Goal: Transaction & Acquisition: Download file/media

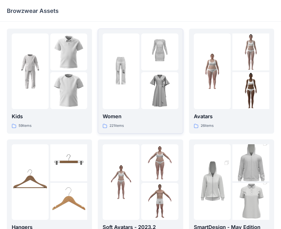
click at [141, 62] on div at bounding box center [141, 71] width 76 height 76
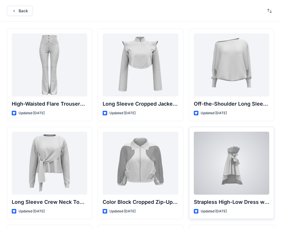
click at [240, 159] on div at bounding box center [232, 163] width 76 height 63
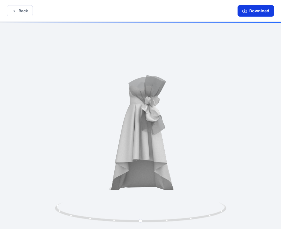
click at [268, 8] on button "Download" at bounding box center [256, 10] width 37 height 11
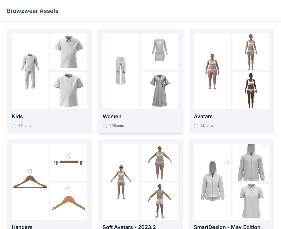
click at [145, 77] on img at bounding box center [159, 90] width 37 height 37
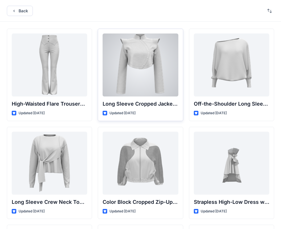
click at [134, 67] on div at bounding box center [141, 64] width 76 height 63
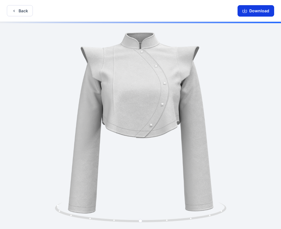
click at [250, 11] on button "Download" at bounding box center [256, 10] width 37 height 11
click at [19, 12] on button "Back" at bounding box center [20, 10] width 26 height 11
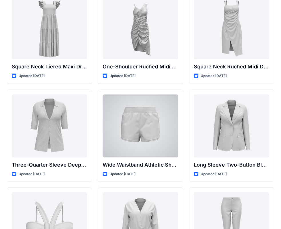
scroll to position [630, 0]
